Goal: Task Accomplishment & Management: Use online tool/utility

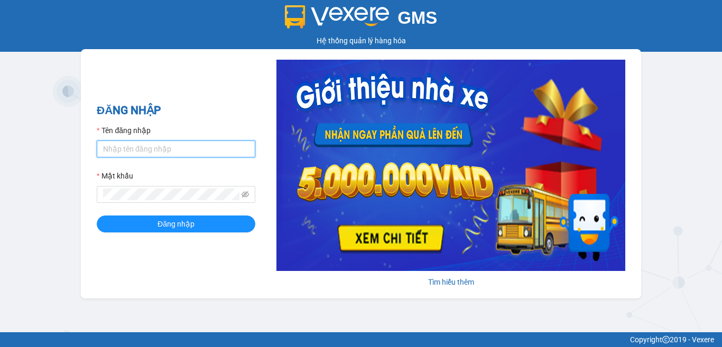
click at [122, 142] on input "Tên đăng nhập" at bounding box center [176, 149] width 159 height 17
type input "nguyenthianhdao.trangngocphat"
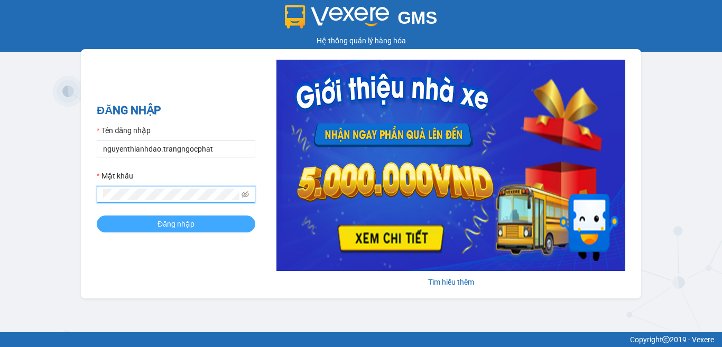
click at [183, 227] on span "Đăng nhập" at bounding box center [175, 224] width 37 height 12
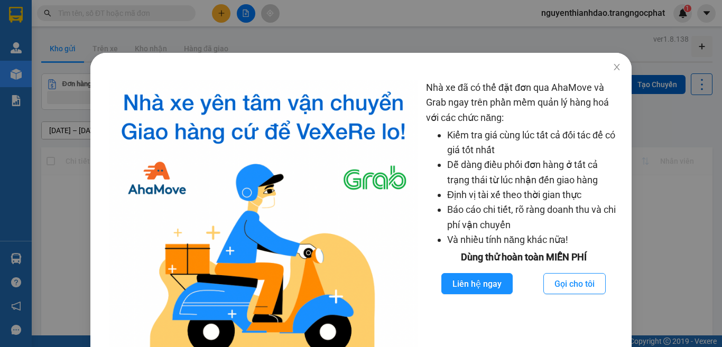
scroll to position [53, 0]
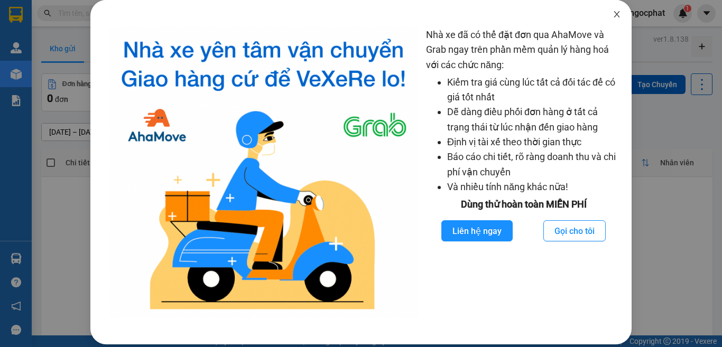
click at [614, 15] on icon "close" at bounding box center [617, 14] width 6 height 6
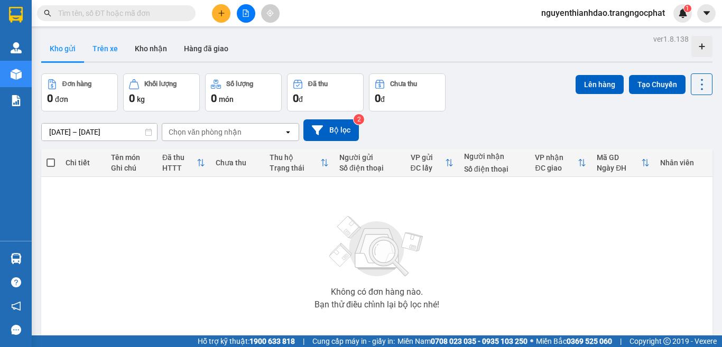
click at [103, 54] on button "Trên xe" at bounding box center [105, 48] width 42 height 25
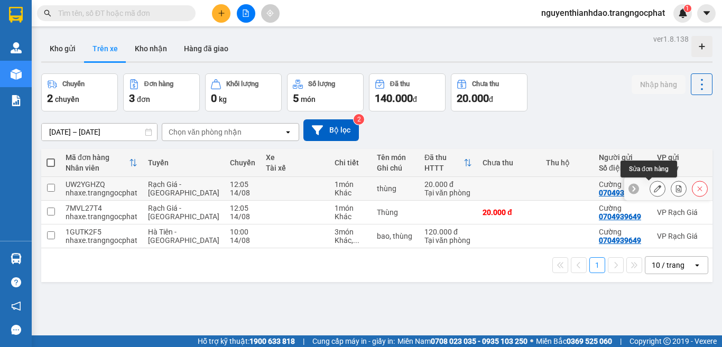
click at [654, 187] on icon at bounding box center [657, 188] width 7 height 7
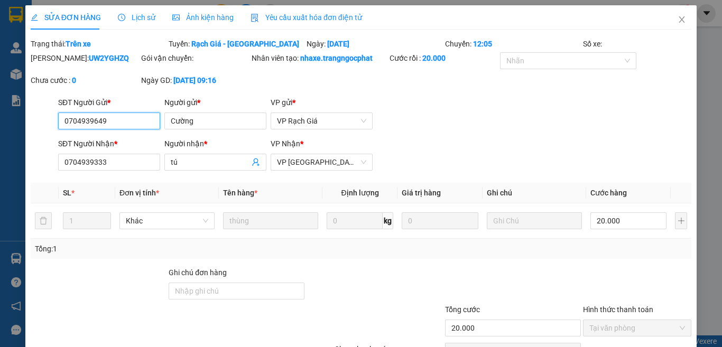
type input "0704939649"
type input "Cường"
type input "0704939333"
type input "tú"
type input "20.000"
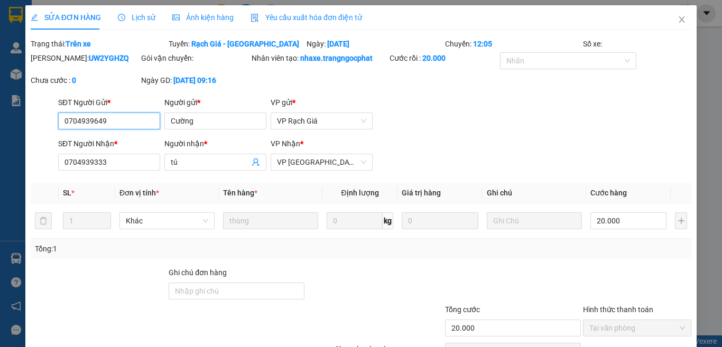
scroll to position [93, 0]
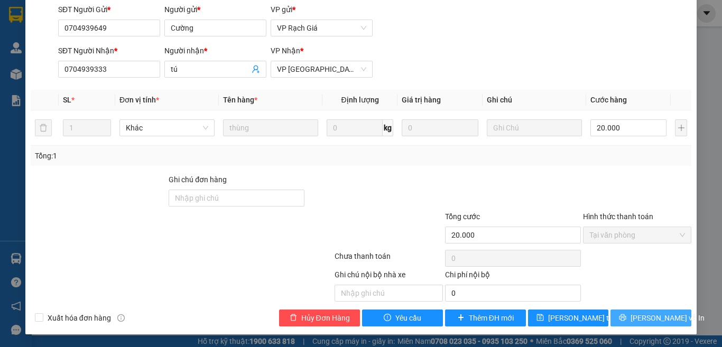
click at [652, 316] on span "[PERSON_NAME] và In" at bounding box center [667, 318] width 74 height 12
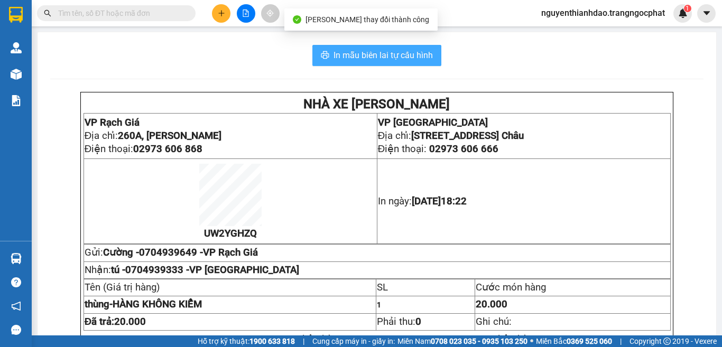
click at [371, 53] on span "In mẫu biên lai tự cấu hình" at bounding box center [382, 55] width 99 height 13
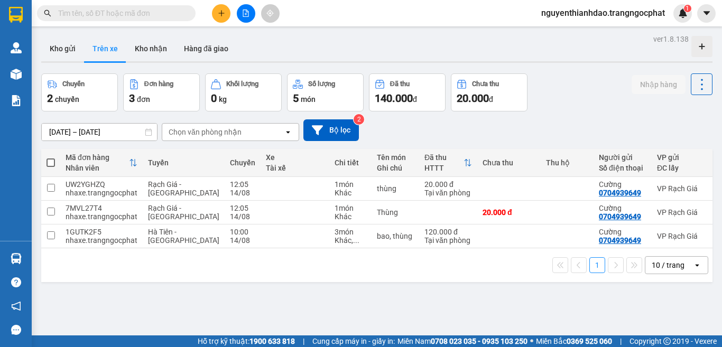
click at [599, 90] on div "Chuyến 2 chuyến Đơn hàng 3 đơn Khối lượng 0 kg Số lượng 5 món Đã thu 140.000 đ …" at bounding box center [376, 92] width 671 height 38
click at [565, 77] on div "Chuyến 2 chuyến Đơn hàng 3 đơn Khối lượng 0 kg Số lượng 5 món Đã thu 140.000 đ …" at bounding box center [376, 92] width 671 height 38
